Goal: Task Accomplishment & Management: Manage account settings

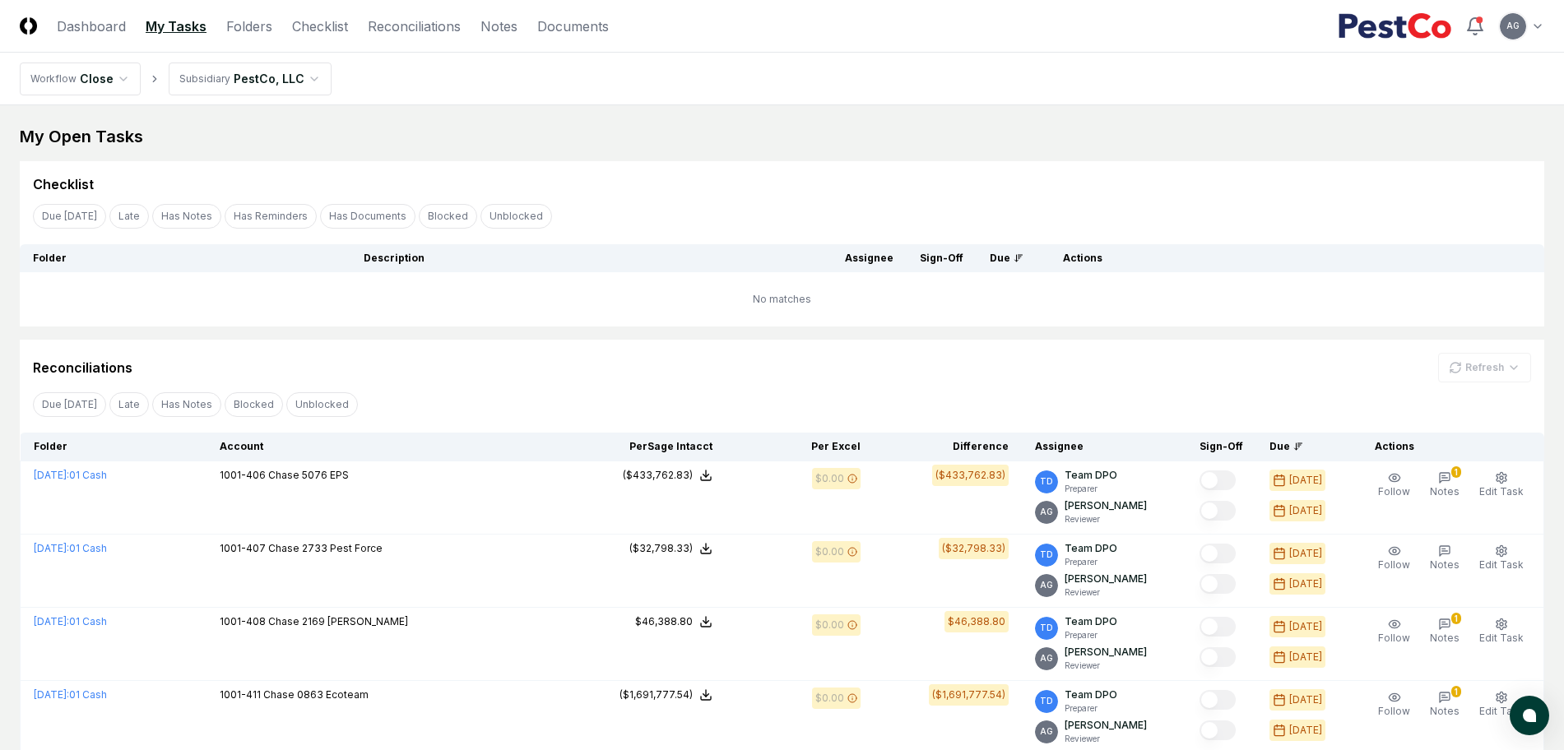
click at [309, 30] on link "Checklist" at bounding box center [320, 26] width 56 height 20
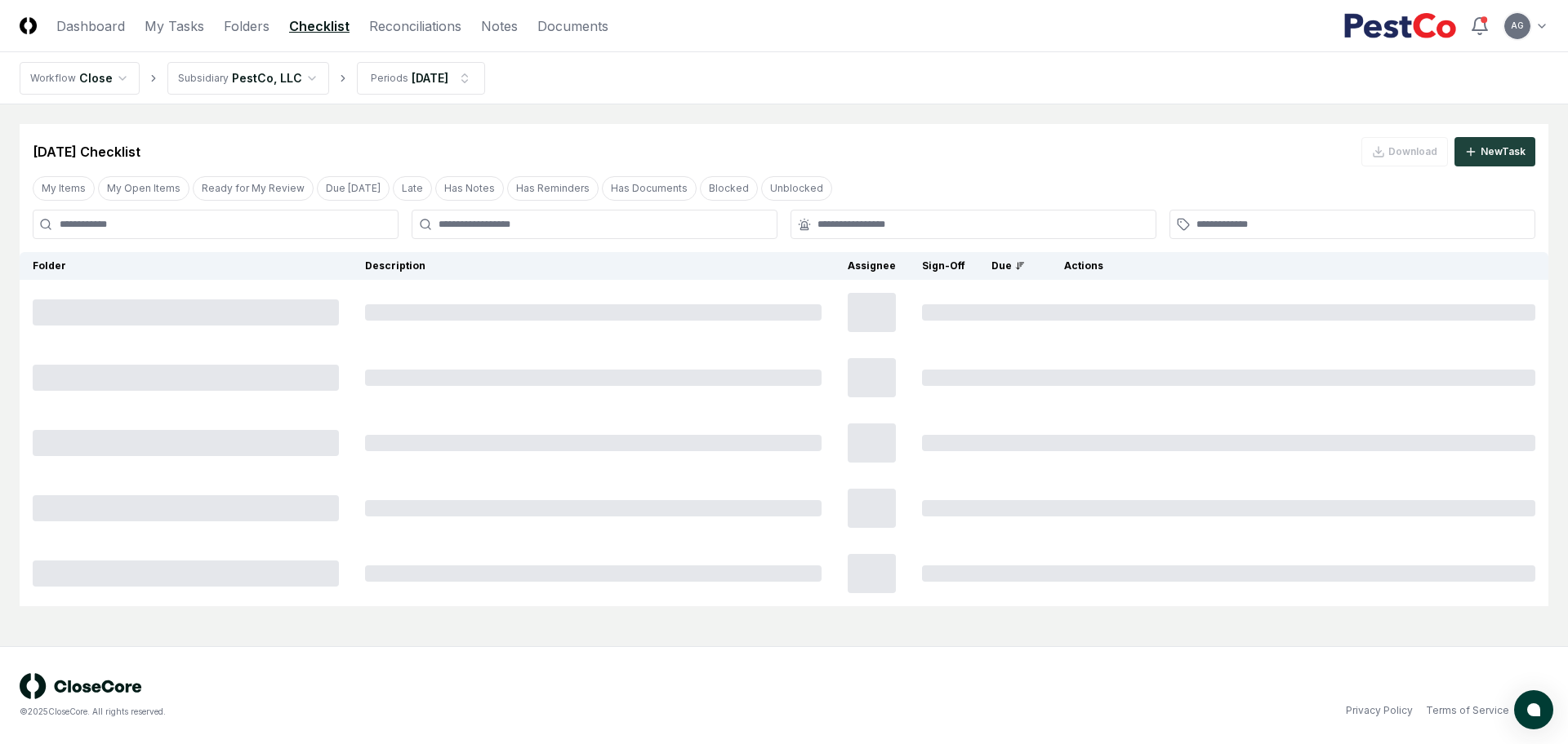
click at [831, 105] on main "Cancel Reassign Aug 2025 Checklist Download New Task My Items My Open Items Rea…" at bounding box center [784, 375] width 1568 height 542
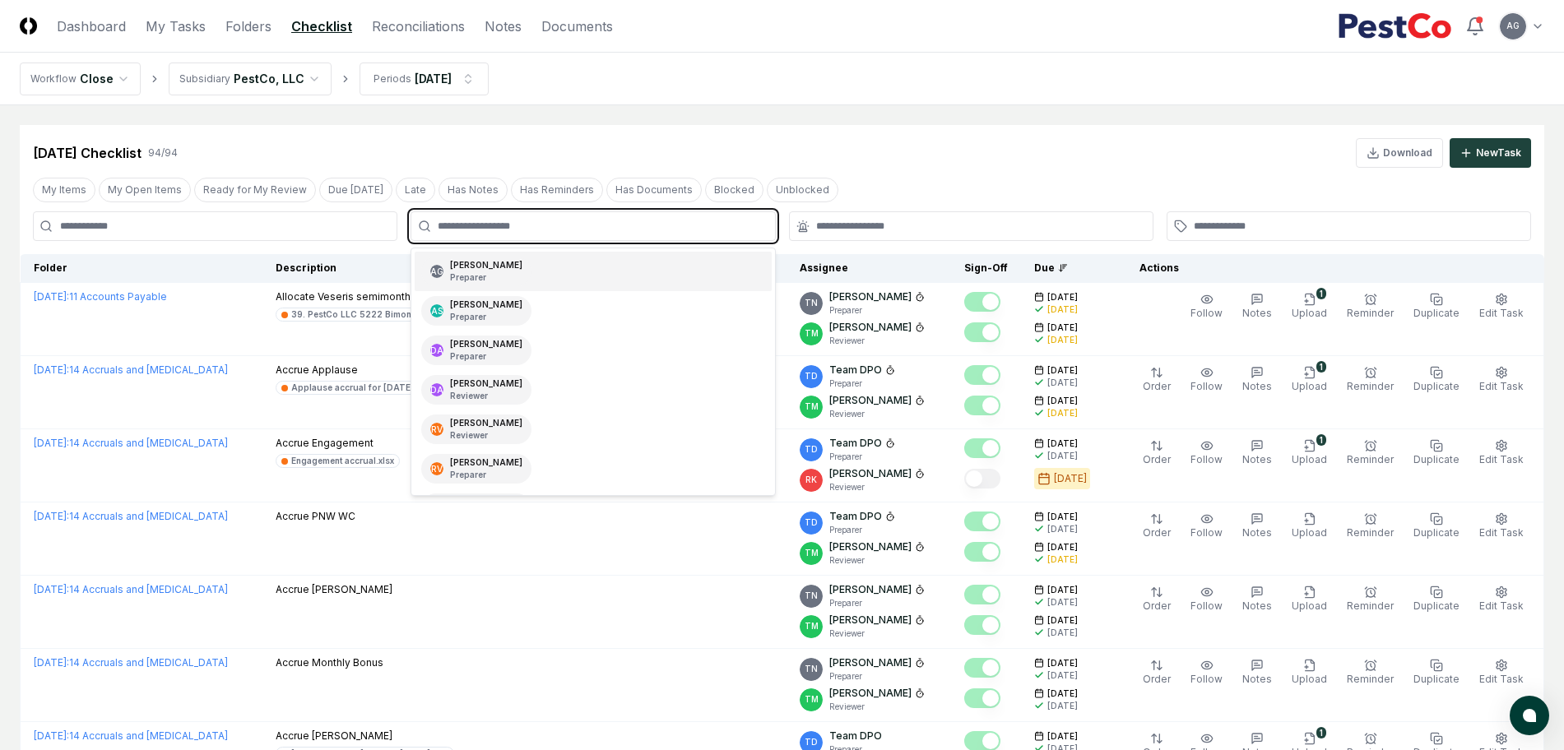
click at [614, 224] on input "text" at bounding box center [601, 226] width 327 height 15
click at [612, 267] on div "AG Angelique Cotez Garcia Preparer" at bounding box center [593, 271] width 356 height 39
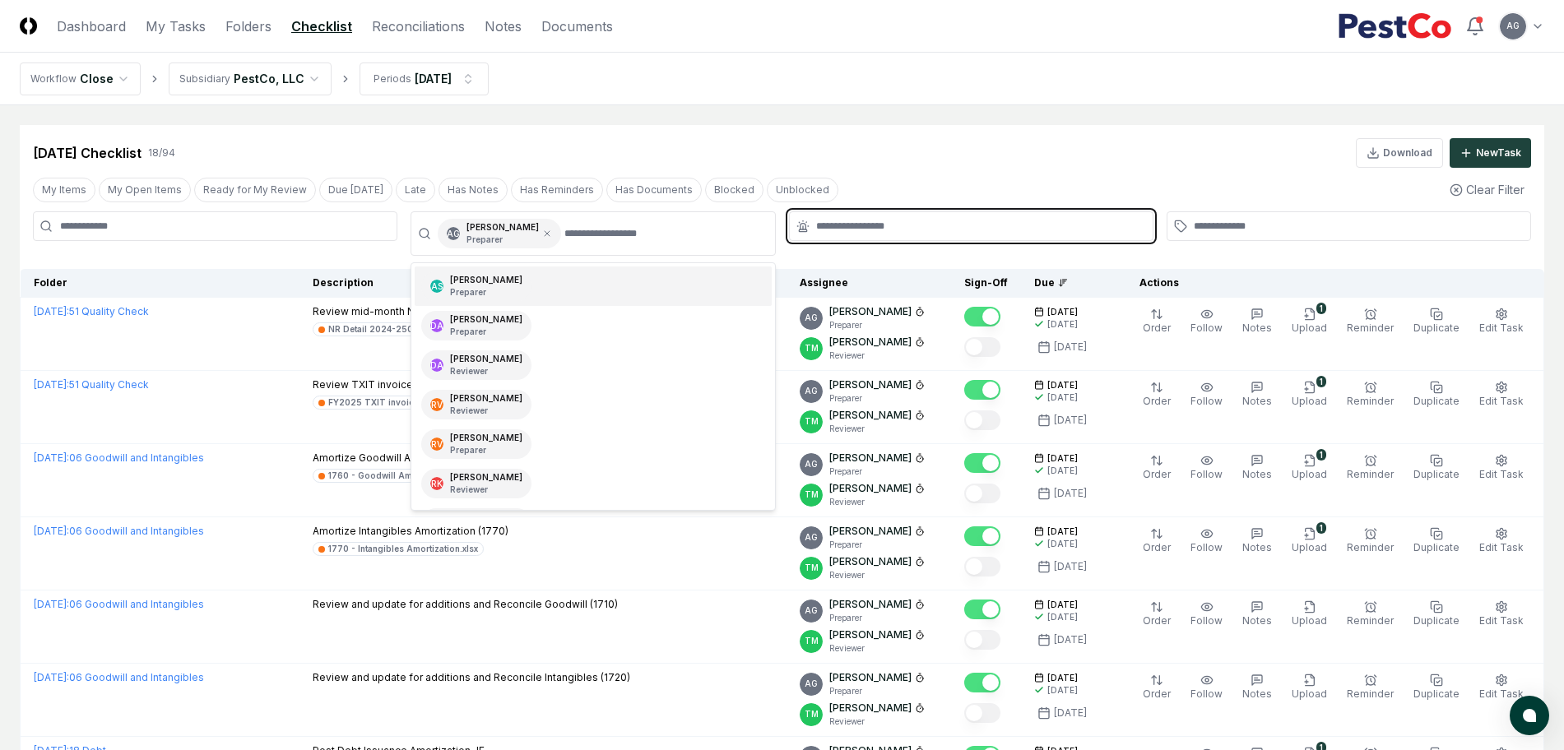
click at [871, 222] on input "text" at bounding box center [979, 226] width 327 height 15
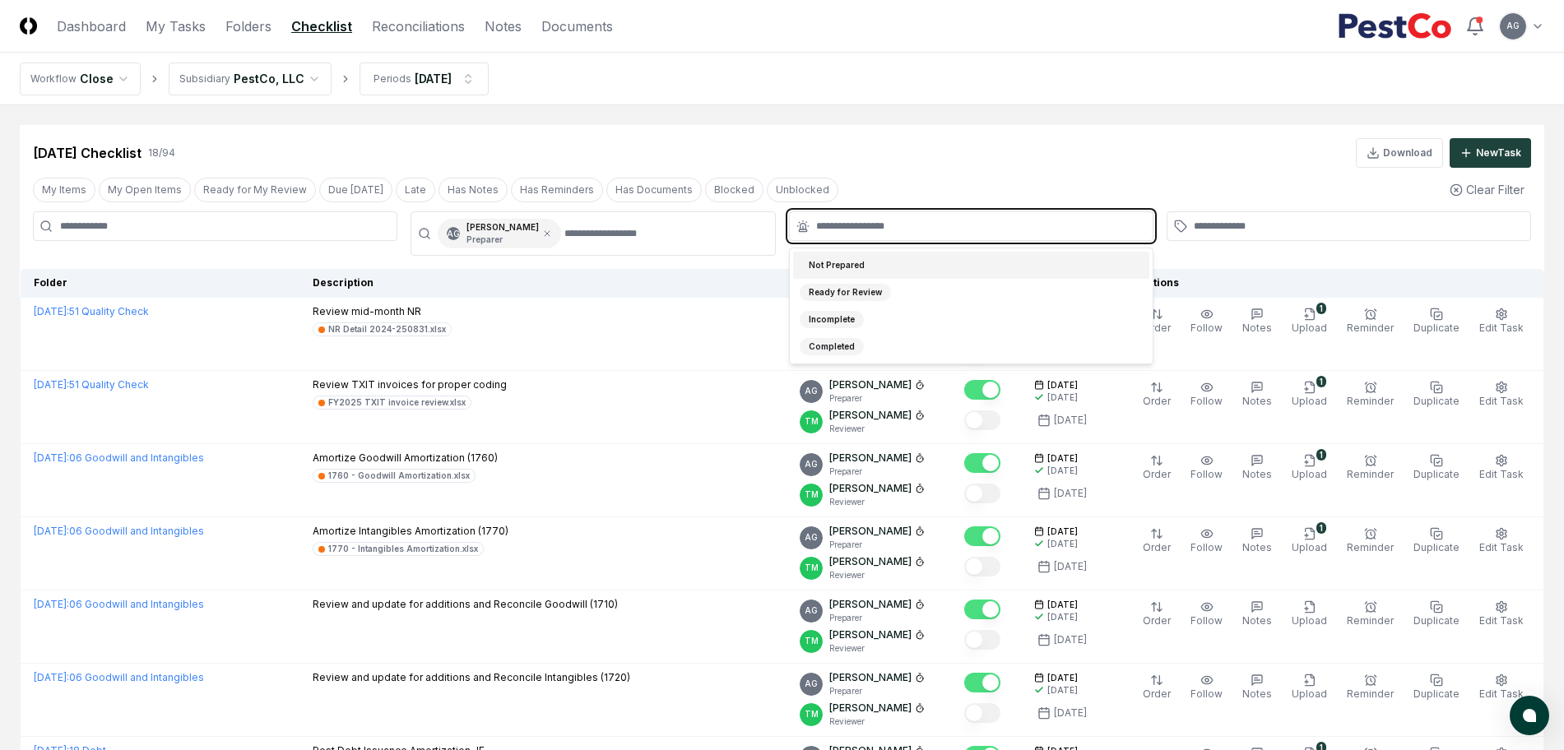
click at [900, 263] on div "Not Prepared" at bounding box center [971, 265] width 356 height 27
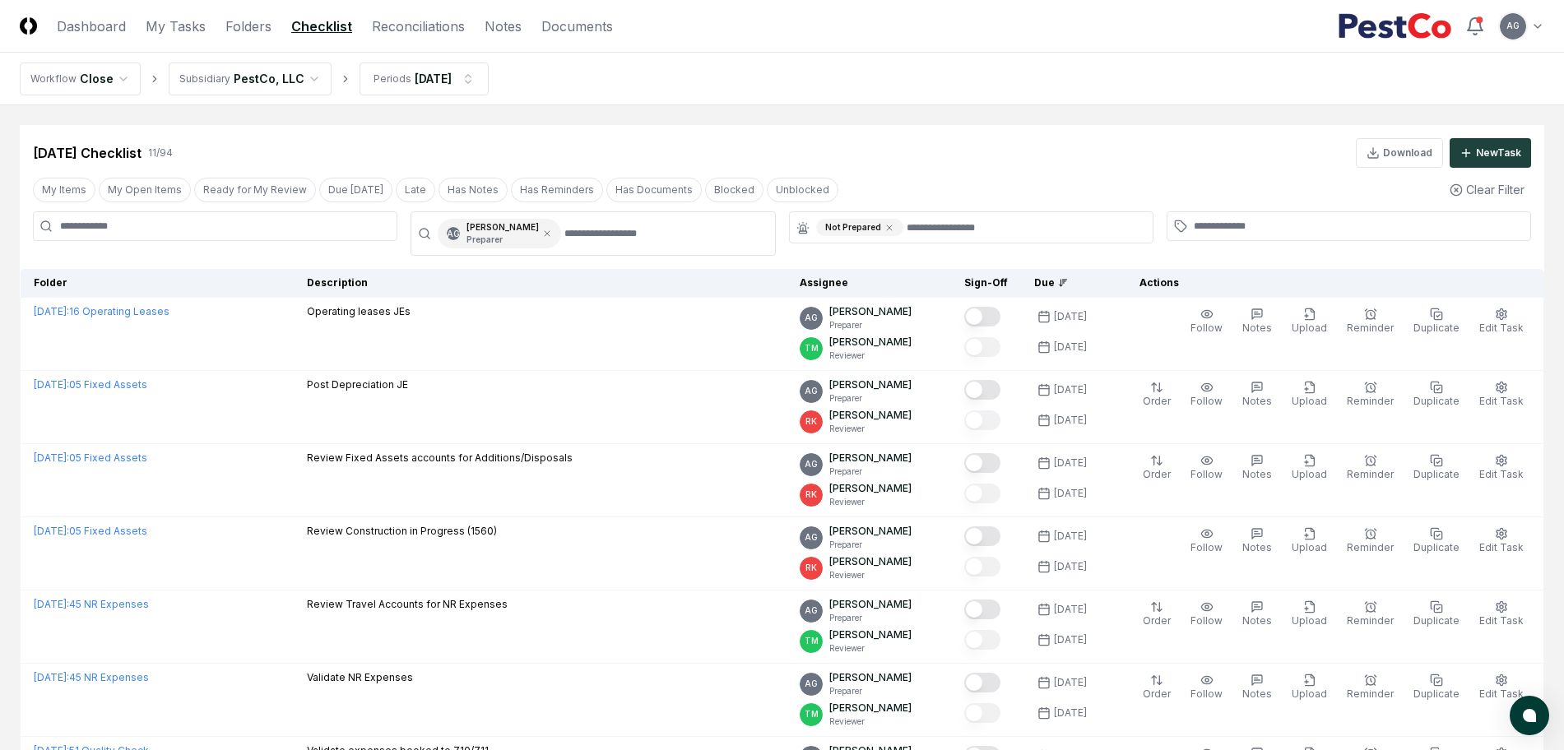
click at [923, 141] on div "Aug 2025 Checklist 11 / 94 Download New Task" at bounding box center [782, 153] width 1498 height 30
click at [444, 24] on link "Reconciliations" at bounding box center [418, 26] width 93 height 20
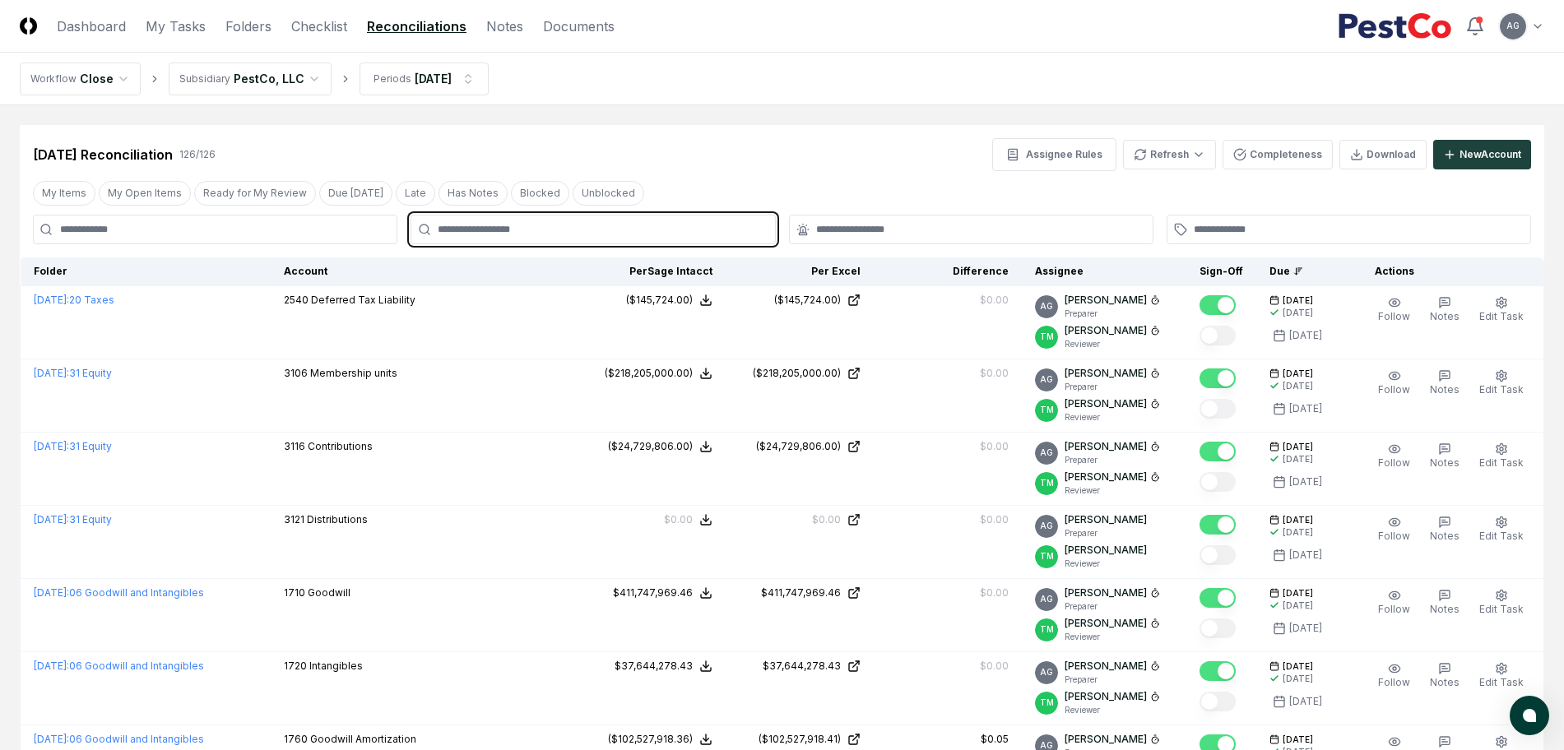
click at [622, 234] on input "text" at bounding box center [601, 229] width 327 height 15
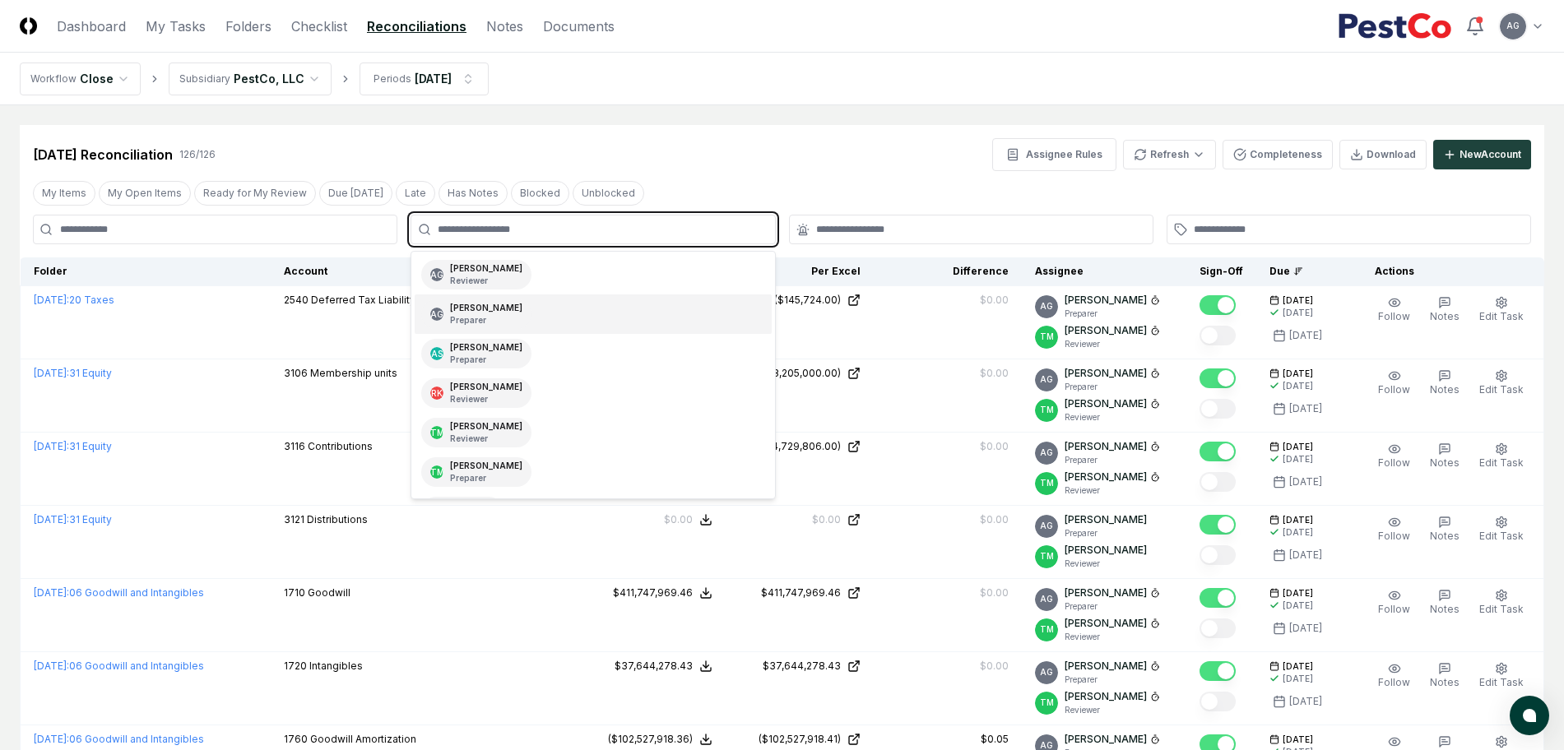
click at [593, 319] on div "AG Angelique Cotez Garcia Preparer" at bounding box center [593, 314] width 356 height 39
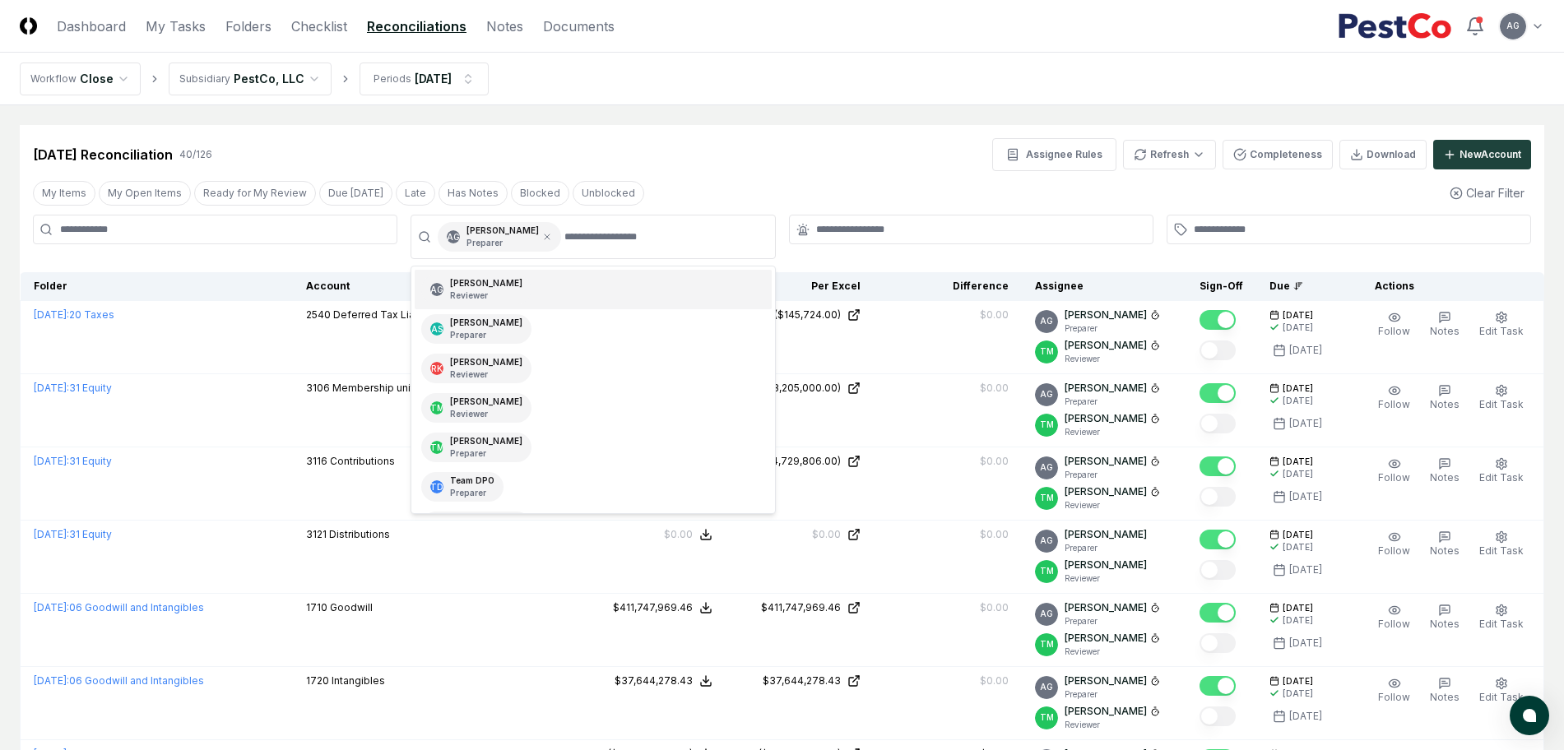
click at [875, 149] on div "Aug 2025 Reconciliation 40 / 126 Assignee Rules Refresh Completeness Download N…" at bounding box center [782, 154] width 1498 height 33
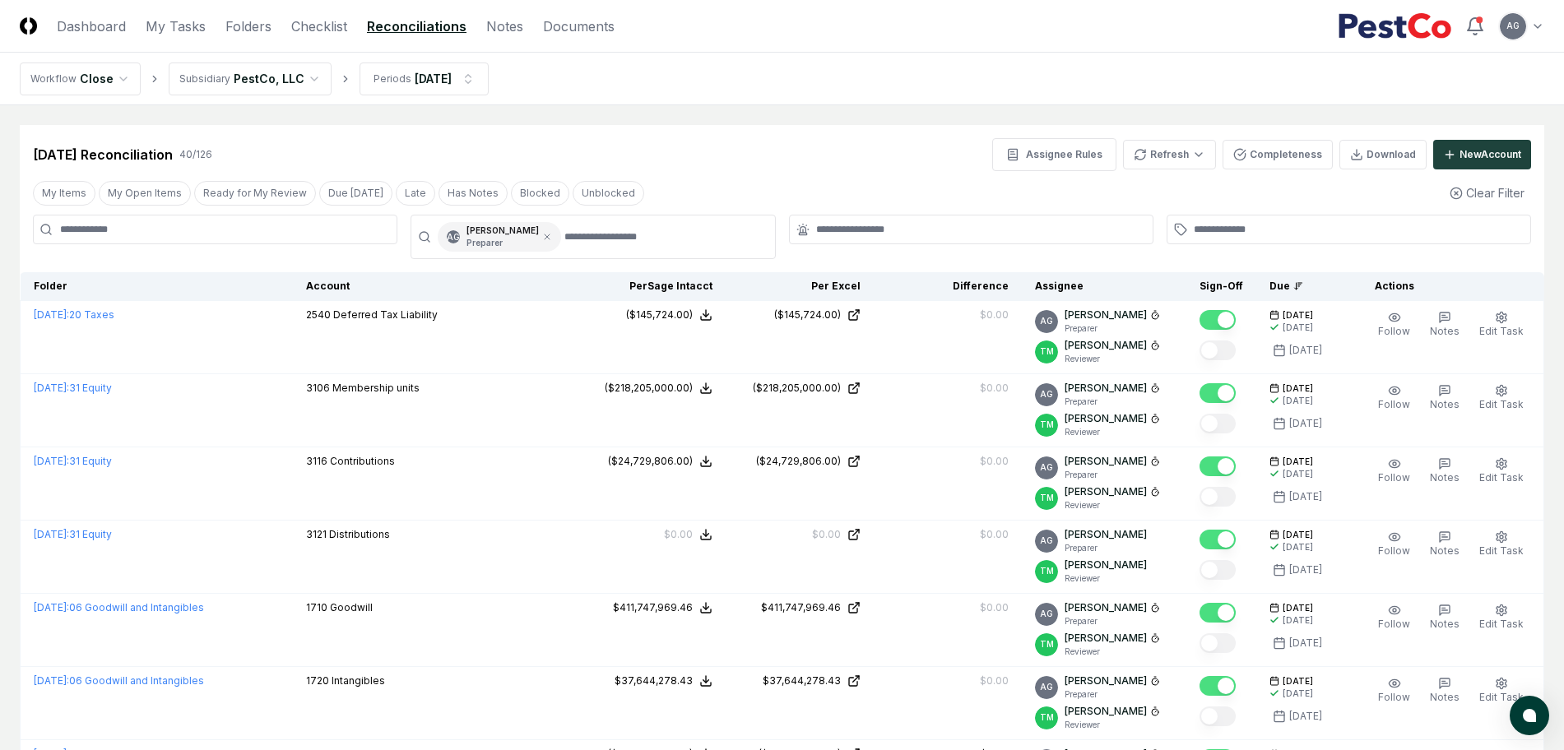
click at [884, 239] on div at bounding box center [971, 230] width 365 height 30
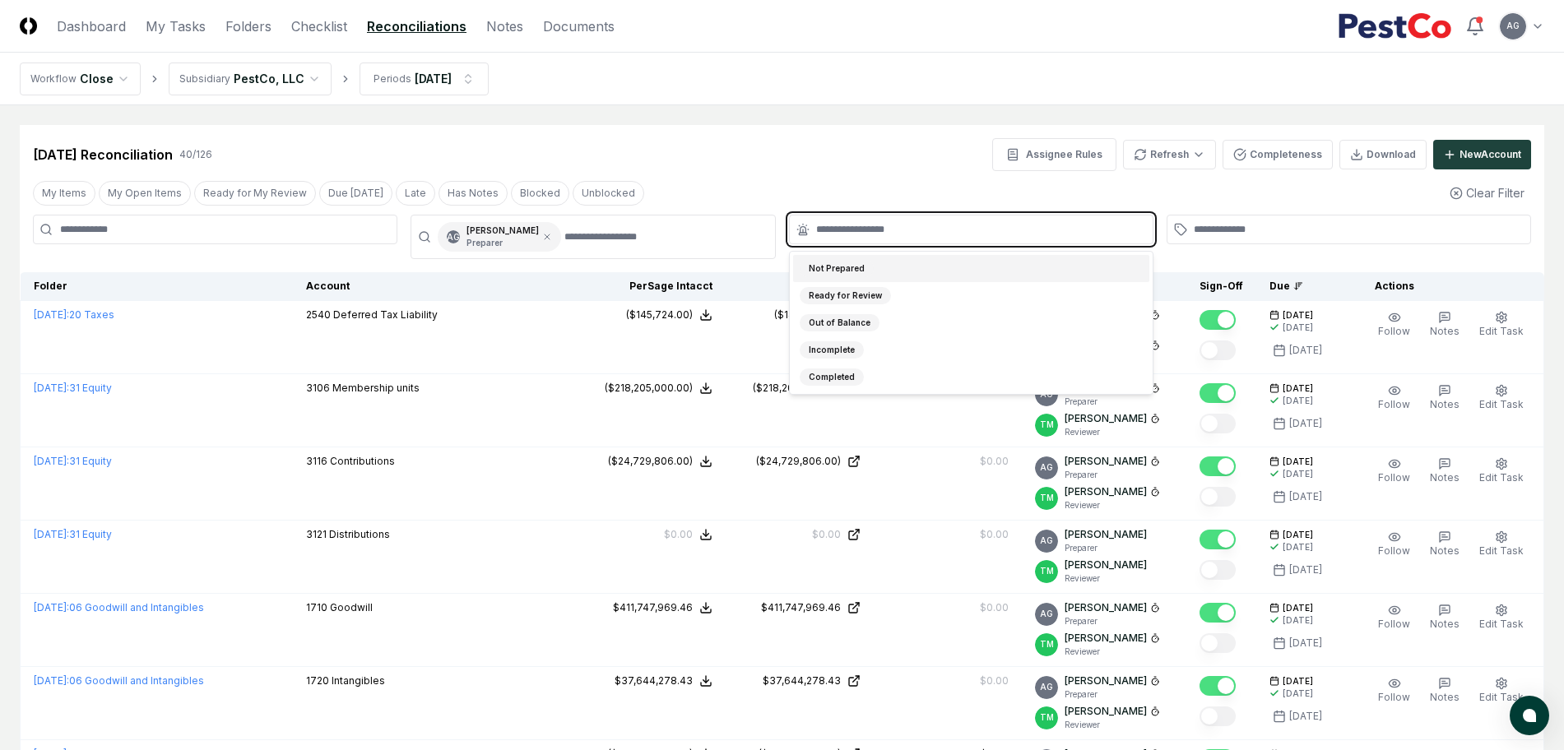
click at [883, 235] on input "text" at bounding box center [979, 229] width 327 height 15
click at [885, 265] on div "Not Prepared" at bounding box center [971, 268] width 356 height 27
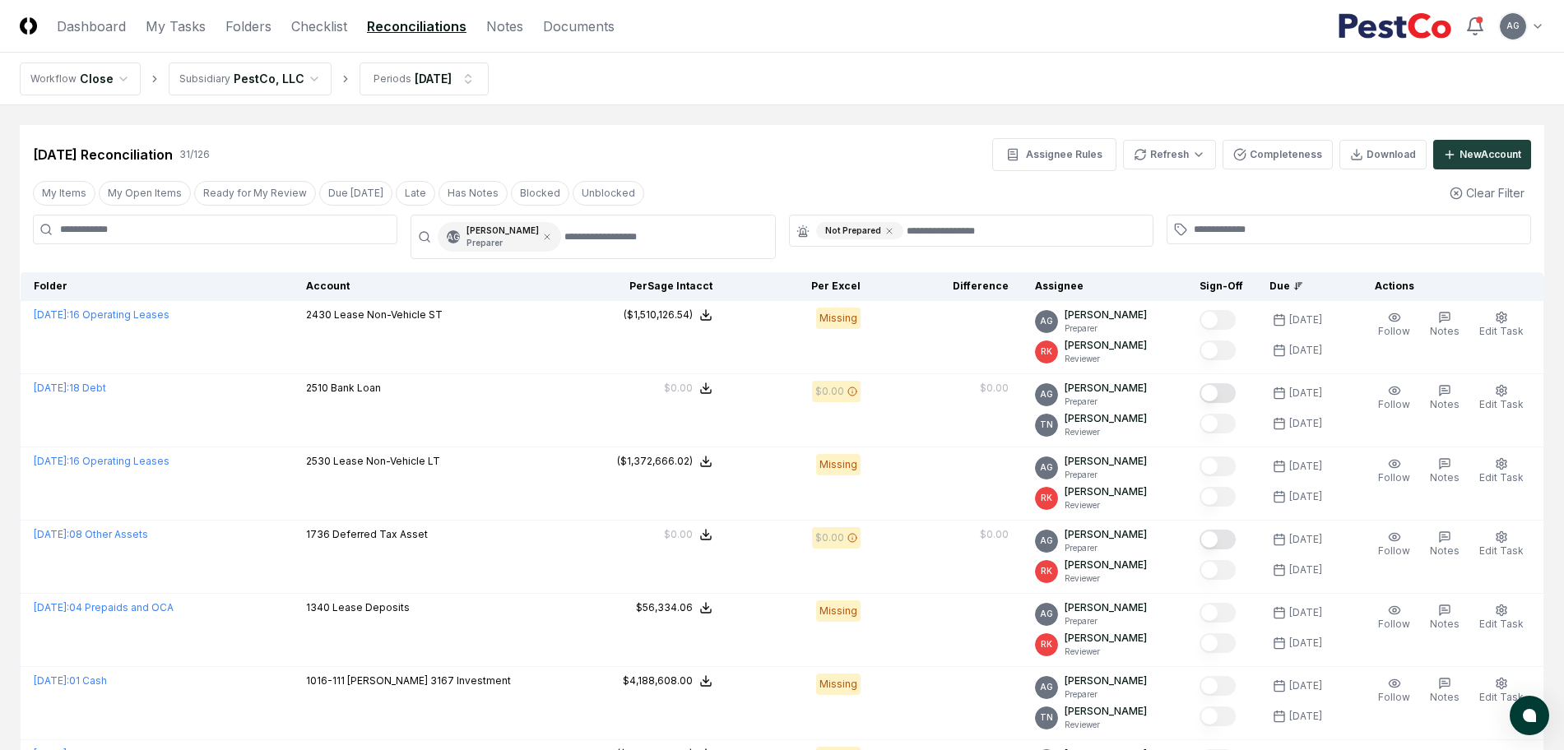
click at [732, 79] on nav "Workflow Close Subsidiary PestCo, LLC Periods Aug 2025" at bounding box center [782, 79] width 1564 height 53
click at [164, 21] on link "My Tasks" at bounding box center [176, 26] width 60 height 20
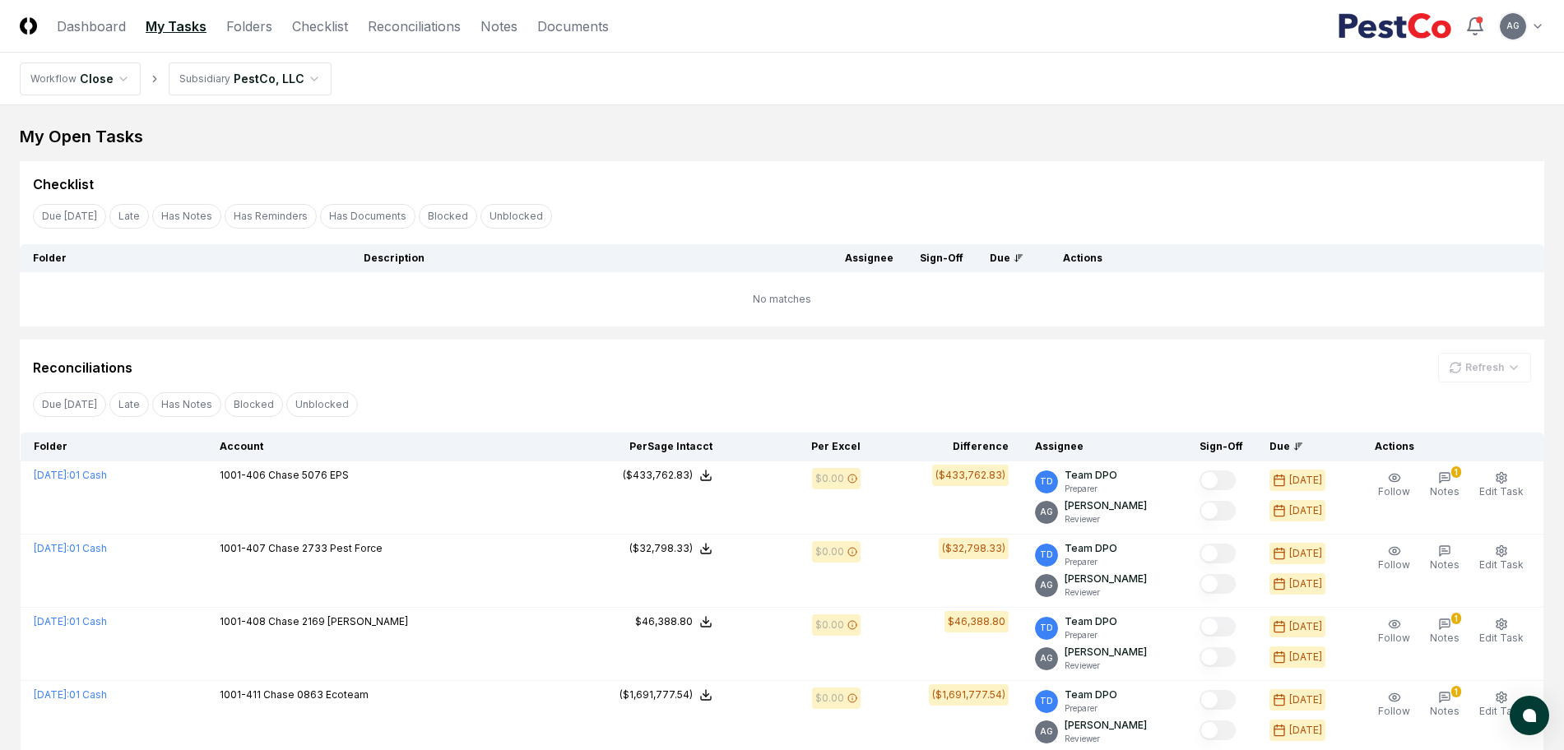
click at [755, 130] on div "My Open Tasks" at bounding box center [782, 136] width 1525 height 23
